Goal: Task Accomplishment & Management: Manage account settings

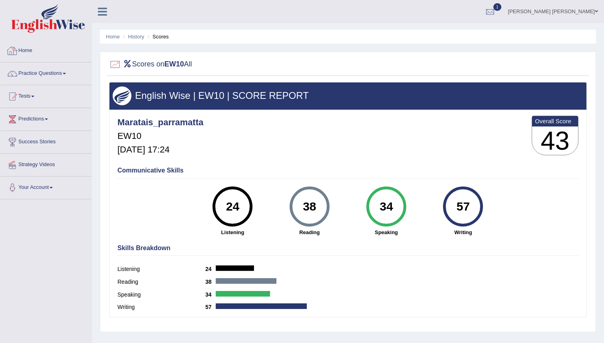
click at [21, 49] on link "Home" at bounding box center [45, 50] width 91 height 20
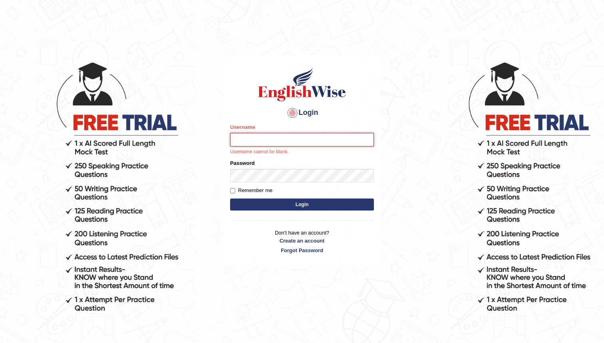
type input "maratais_parramatta"
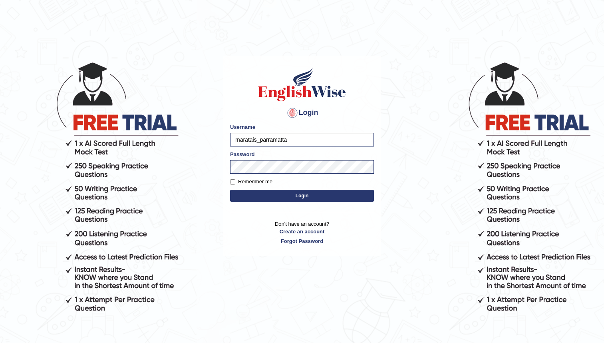
click at [292, 196] on button "Login" at bounding box center [302, 195] width 144 height 12
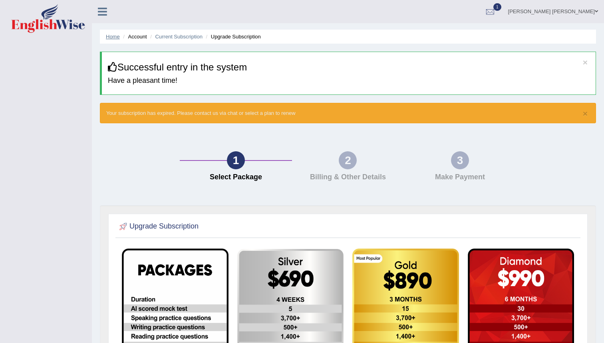
click at [113, 37] on link "Home" at bounding box center [113, 37] width 14 height 6
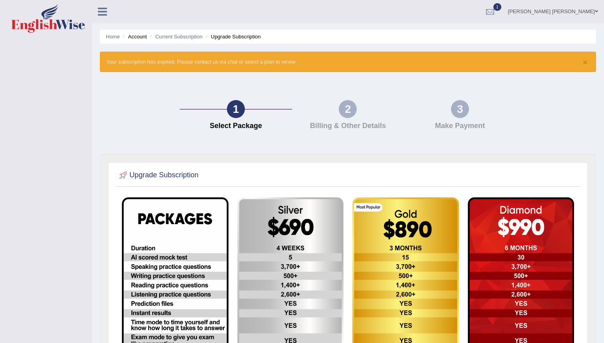
click at [229, 38] on li "Upgrade Subscription" at bounding box center [232, 37] width 57 height 8
click at [197, 36] on link "Current Subscription" at bounding box center [179, 37] width 48 height 6
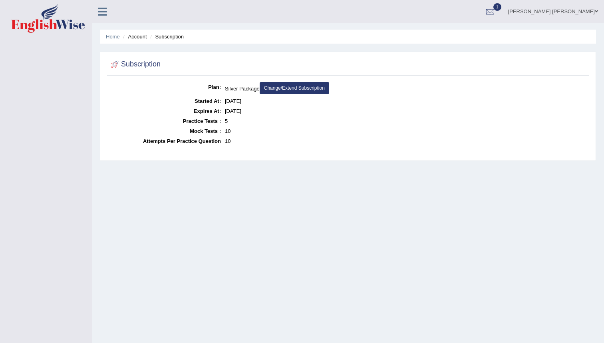
click at [114, 37] on link "Home" at bounding box center [113, 37] width 14 height 6
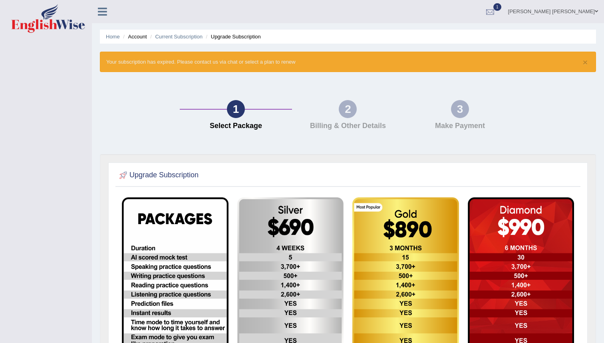
click at [496, 11] on div at bounding box center [490, 12] width 12 height 12
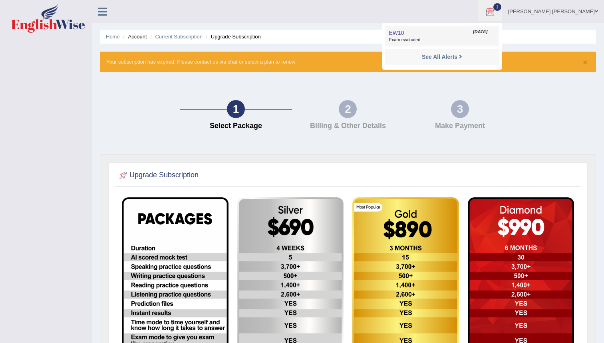
click at [452, 38] on span "Exam evaluated" at bounding box center [442, 40] width 106 height 6
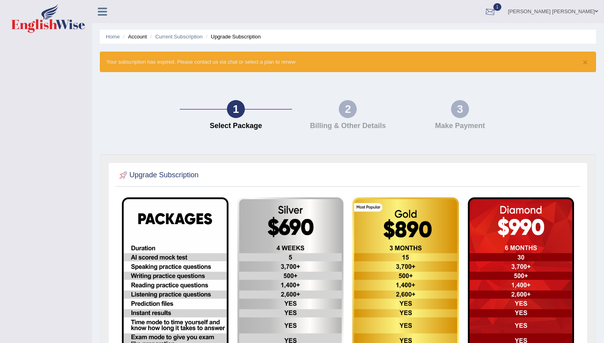
click at [496, 12] on div at bounding box center [490, 12] width 12 height 12
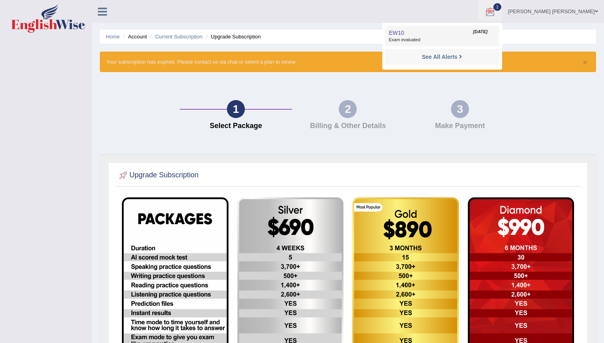
click at [491, 35] on link "EW10 [DATE] Exam evaluated" at bounding box center [442, 36] width 110 height 17
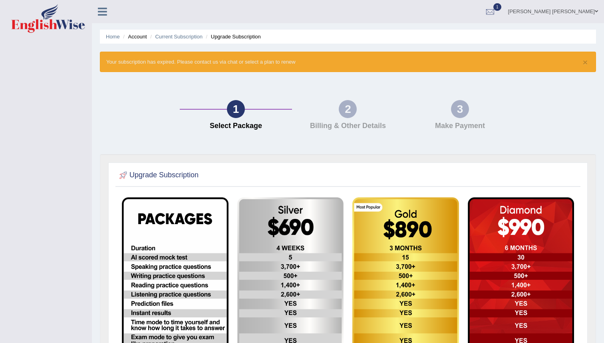
click at [558, 10] on link "[PERSON_NAME] [PERSON_NAME]" at bounding box center [553, 10] width 102 height 21
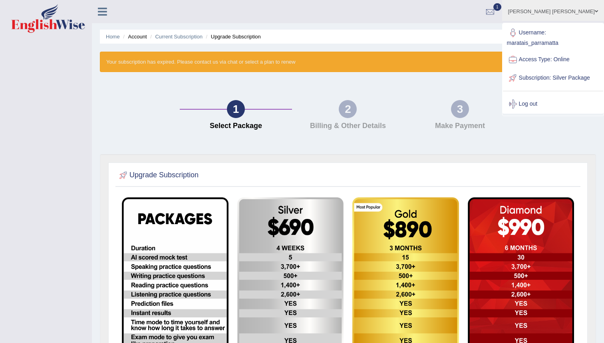
click at [541, 59] on link "Access Type: Online" at bounding box center [553, 59] width 100 height 18
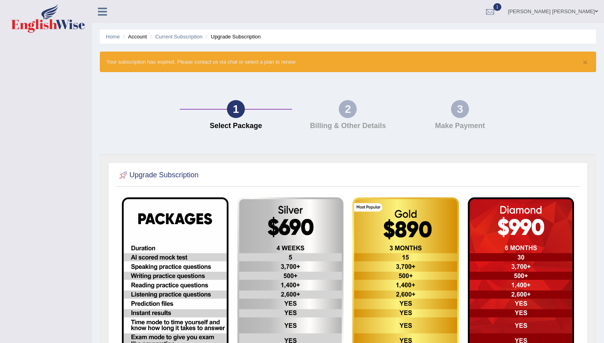
click at [566, 12] on link "[PERSON_NAME] [PERSON_NAME]" at bounding box center [553, 10] width 102 height 21
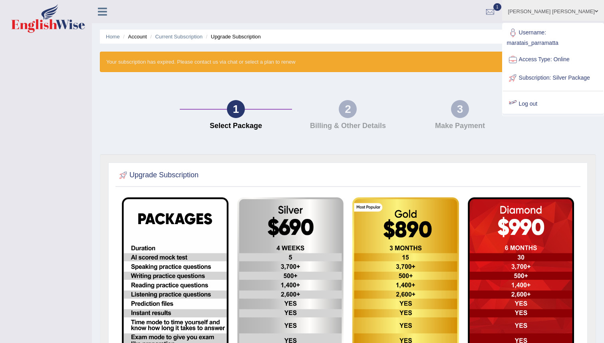
click at [541, 109] on link "Log out" at bounding box center [553, 104] width 100 height 18
